Goal: Task Accomplishment & Management: Manage account settings

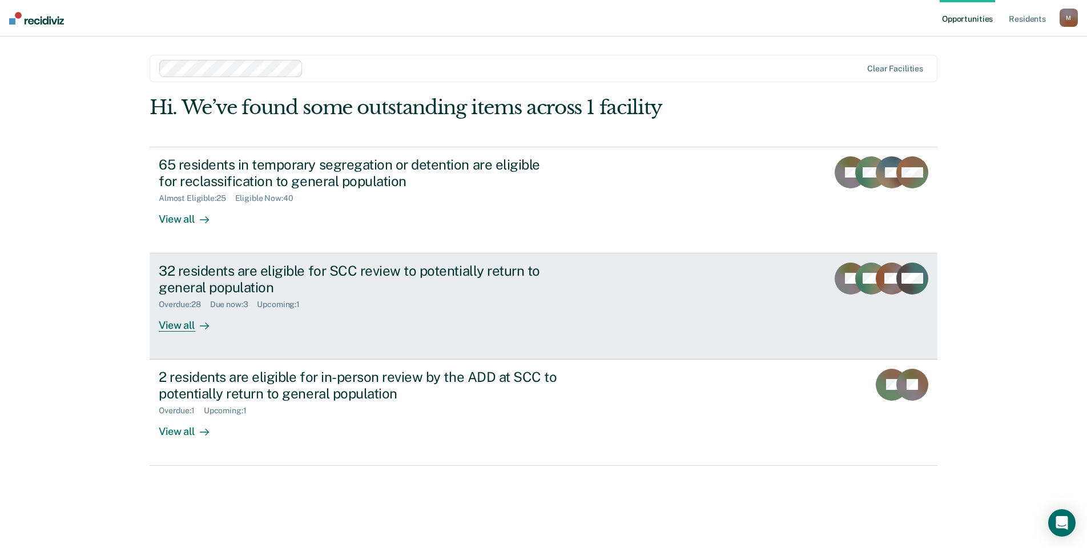
click at [229, 275] on div "32 residents are eligible for SCC review to potentially return to general popul…" at bounding box center [359, 279] width 401 height 33
